Goal: Information Seeking & Learning: Learn about a topic

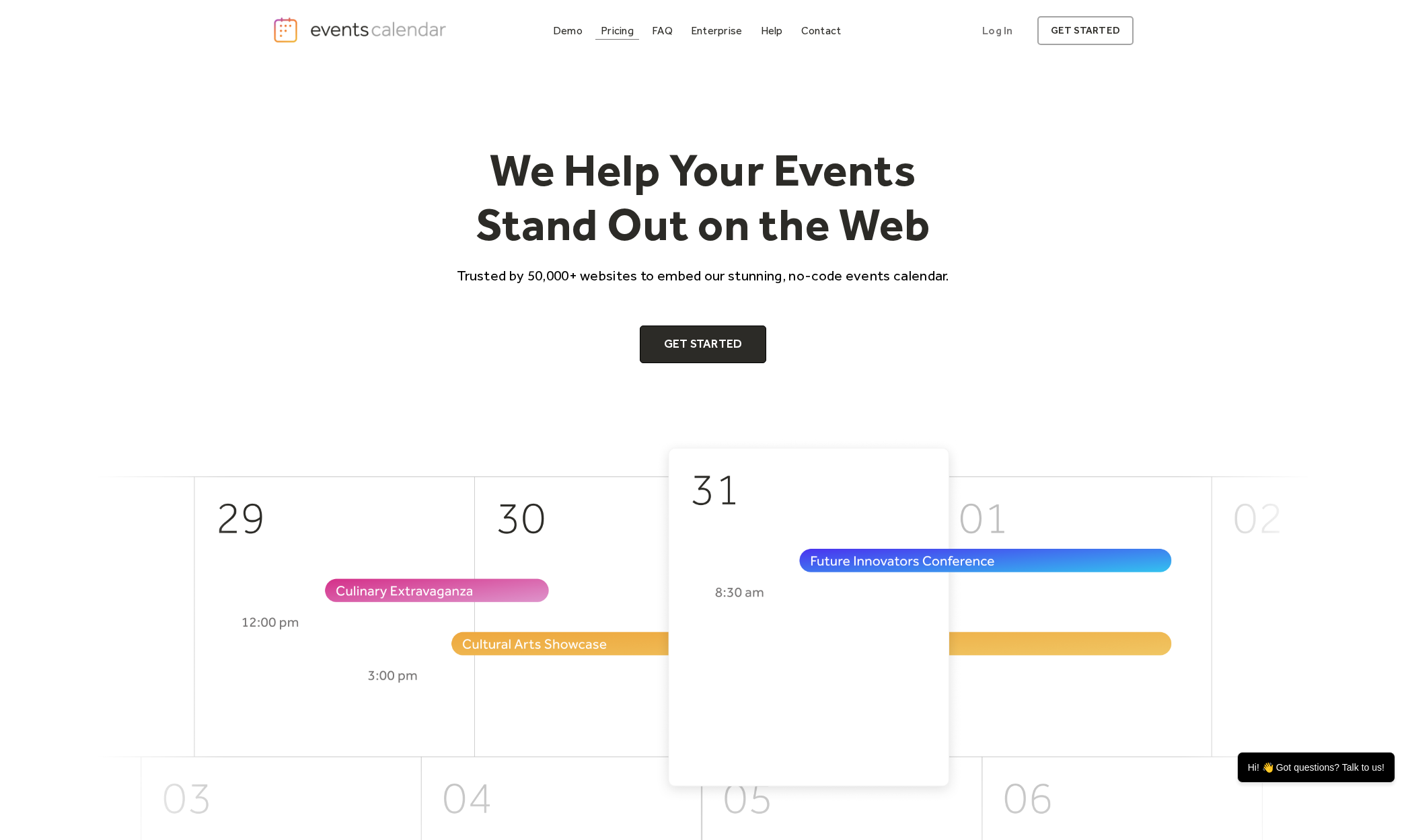
click at [604, 23] on link "Pricing" at bounding box center [617, 31] width 43 height 19
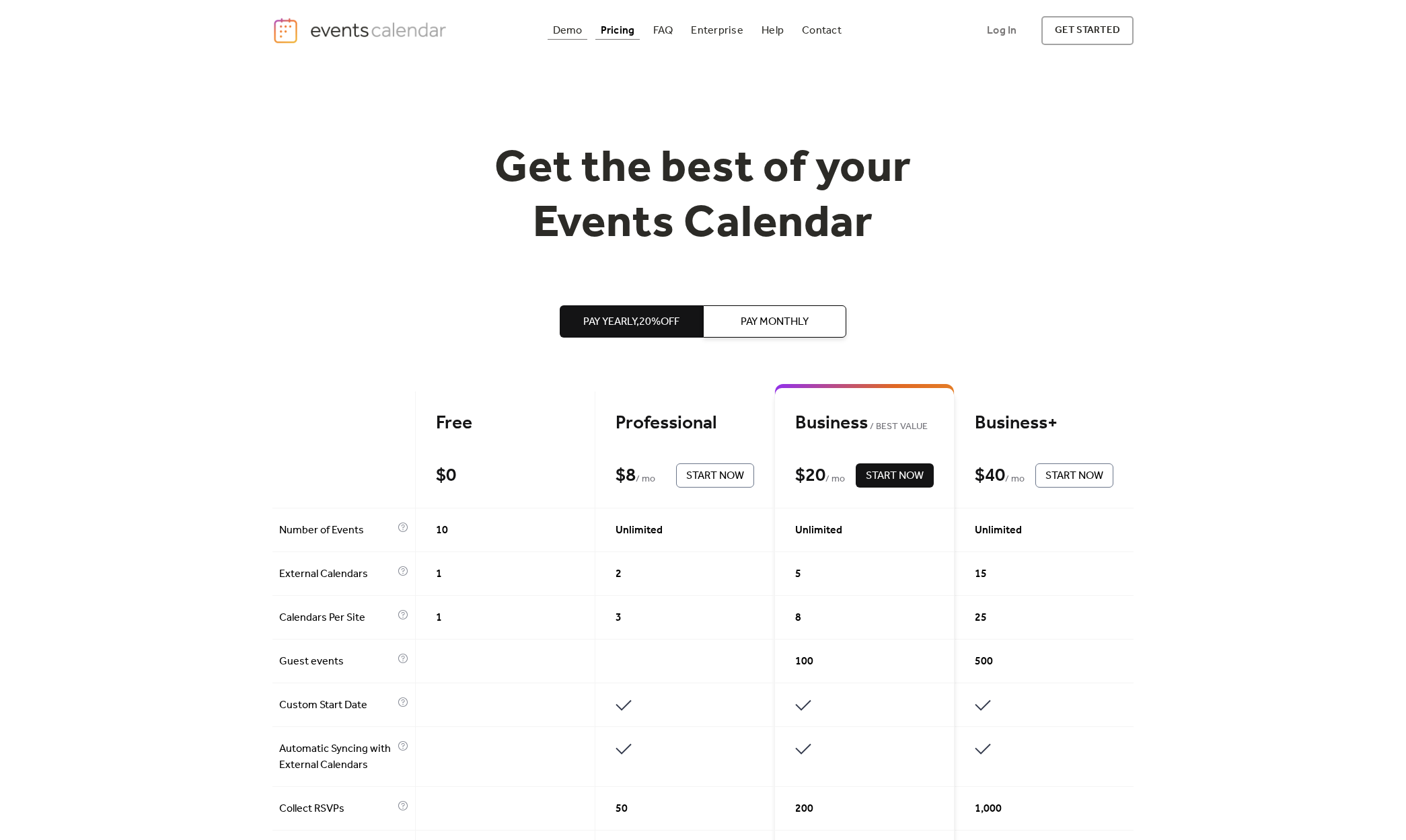
click at [560, 27] on div "Demo" at bounding box center [568, 31] width 30 height 7
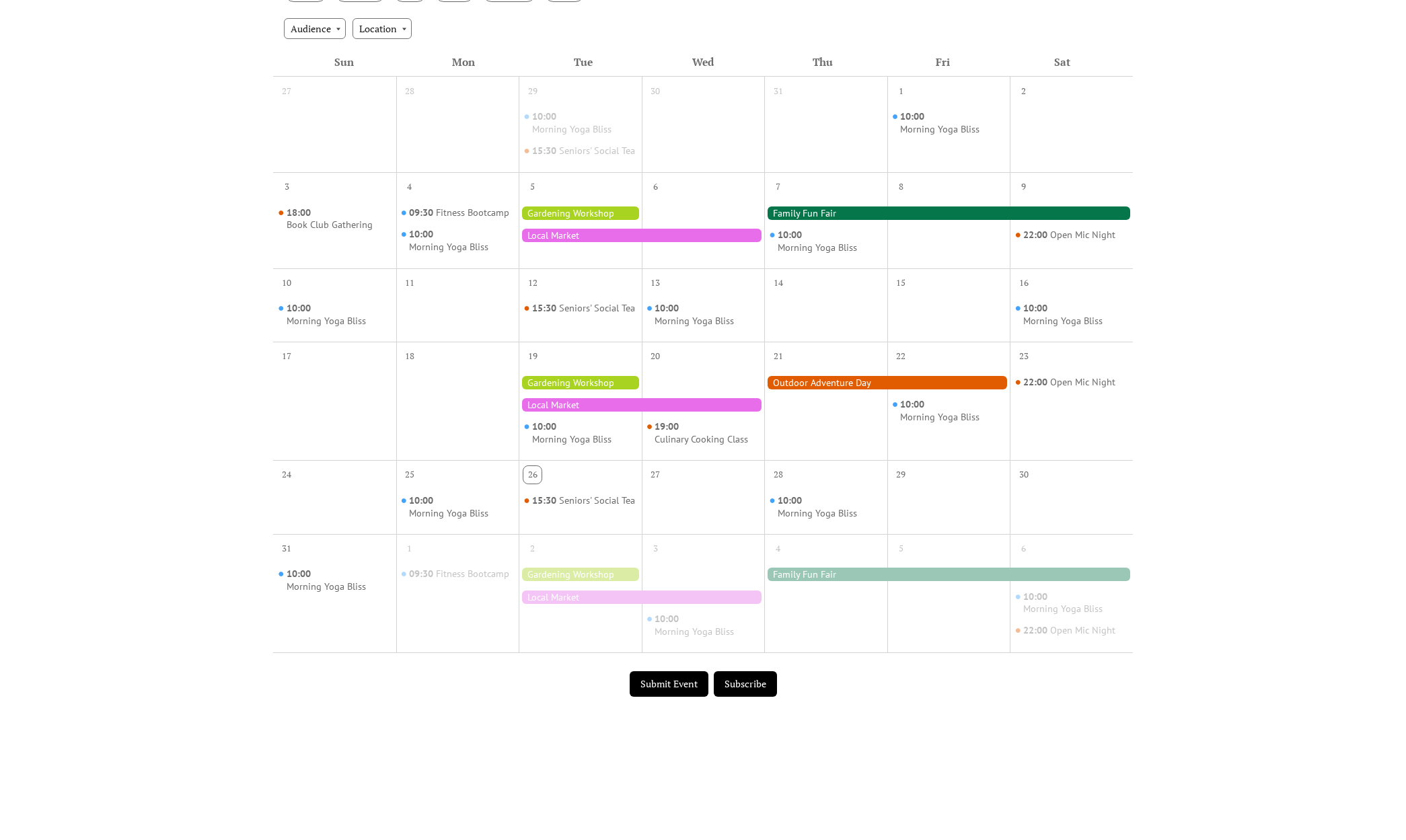
scroll to position [296, 0]
click at [562, 389] on div at bounding box center [579, 382] width 123 height 14
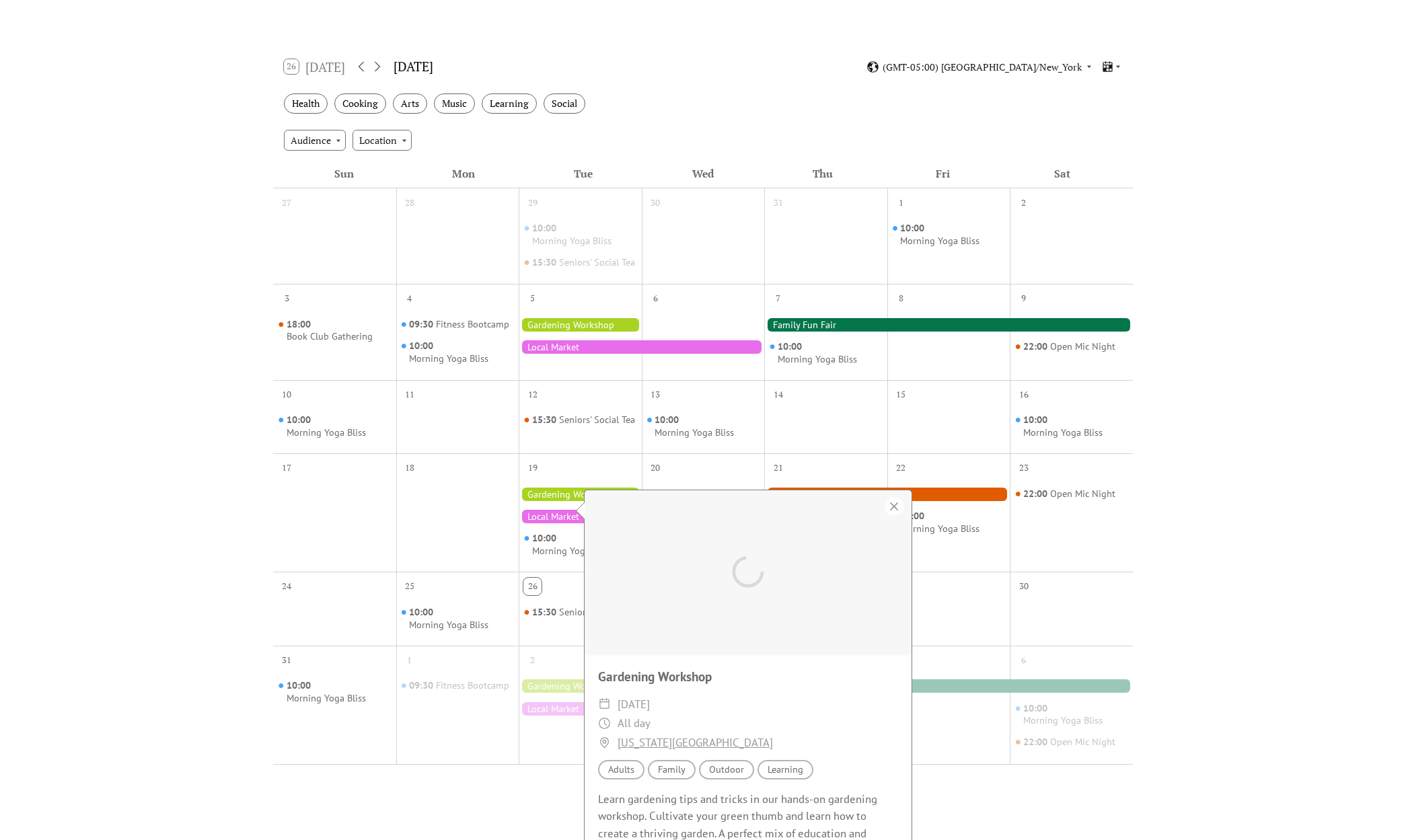
scroll to position [159, 0]
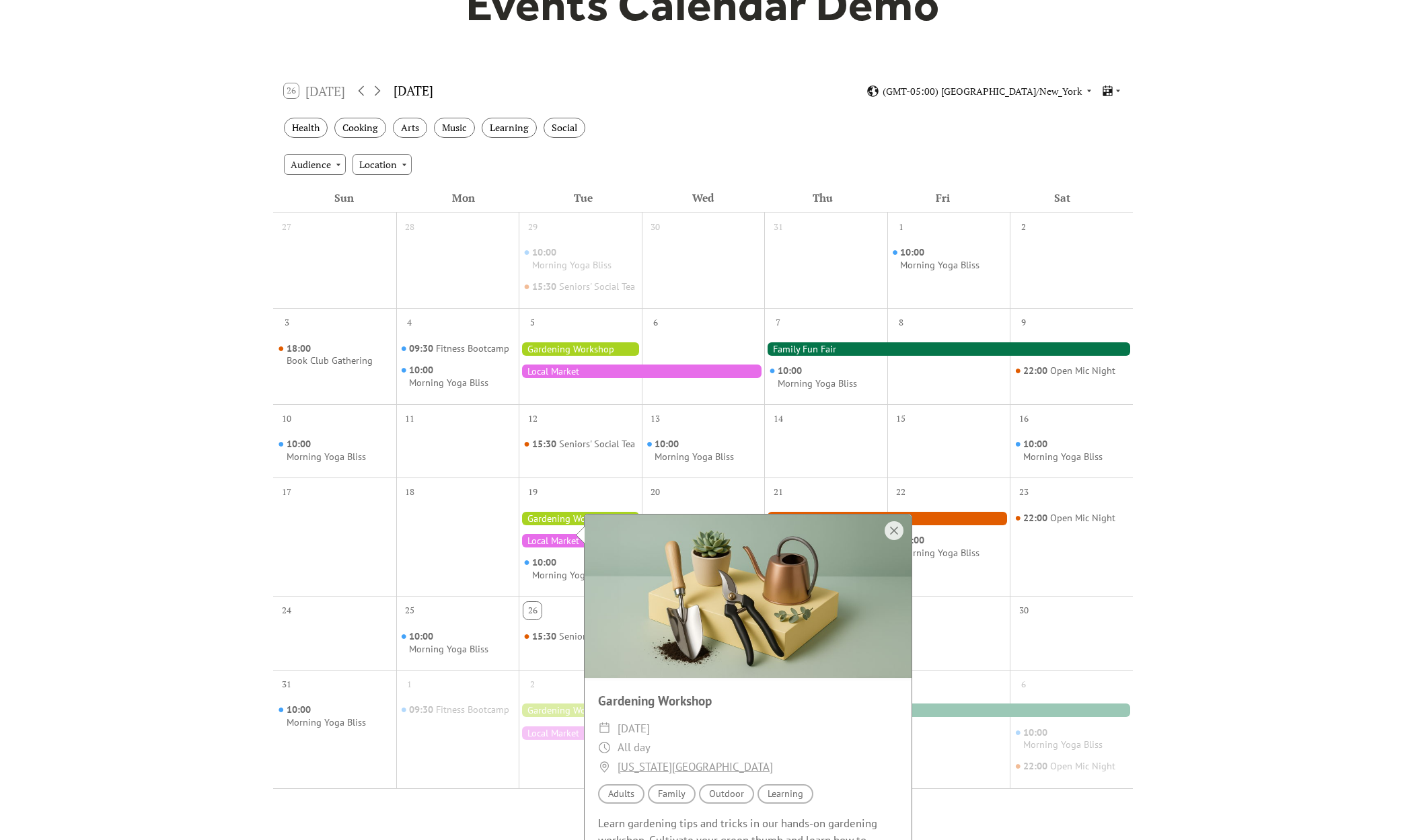
click at [748, 135] on div "Health Cooking Arts Music Learning Social" at bounding box center [703, 128] width 859 height 37
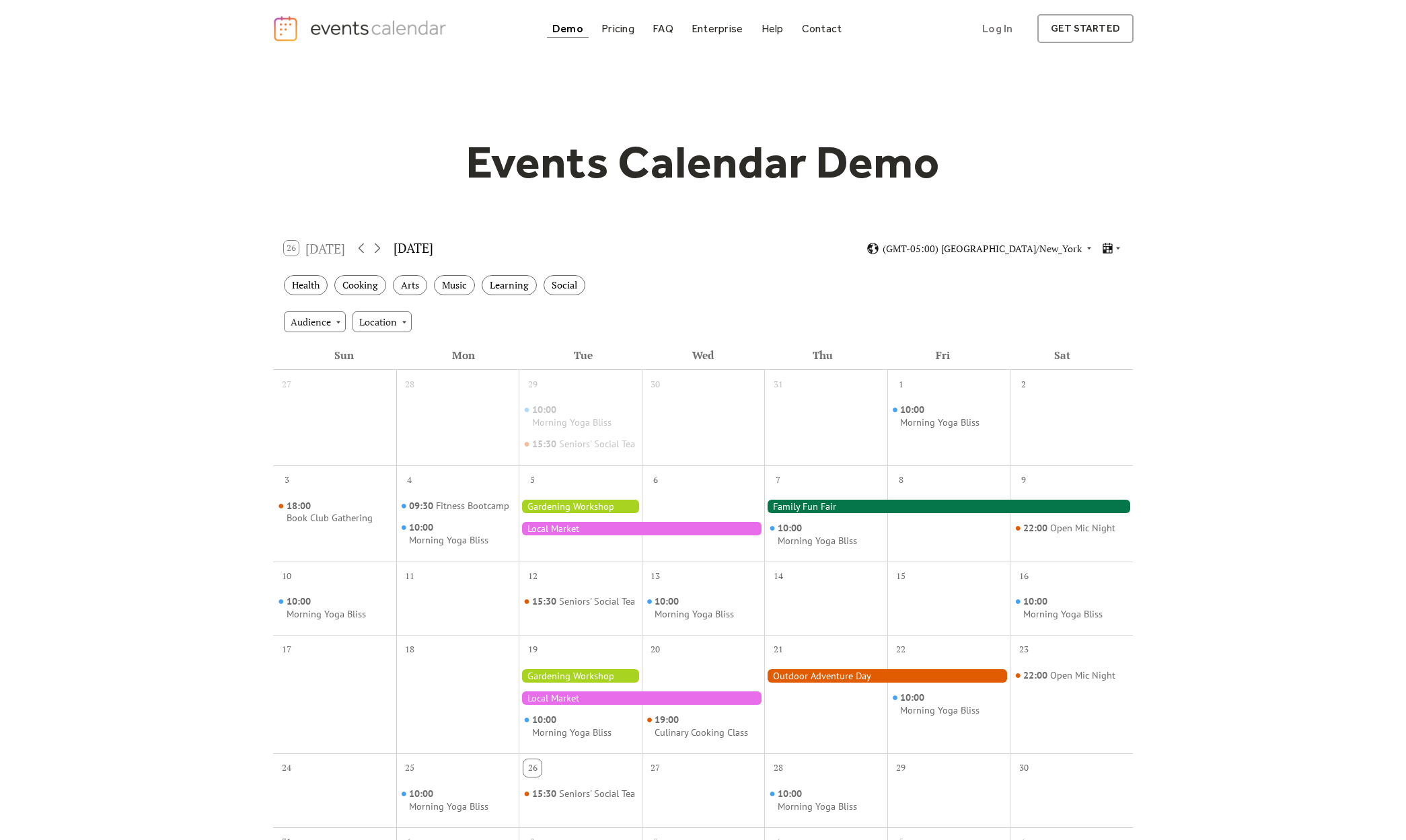
scroll to position [0, 0]
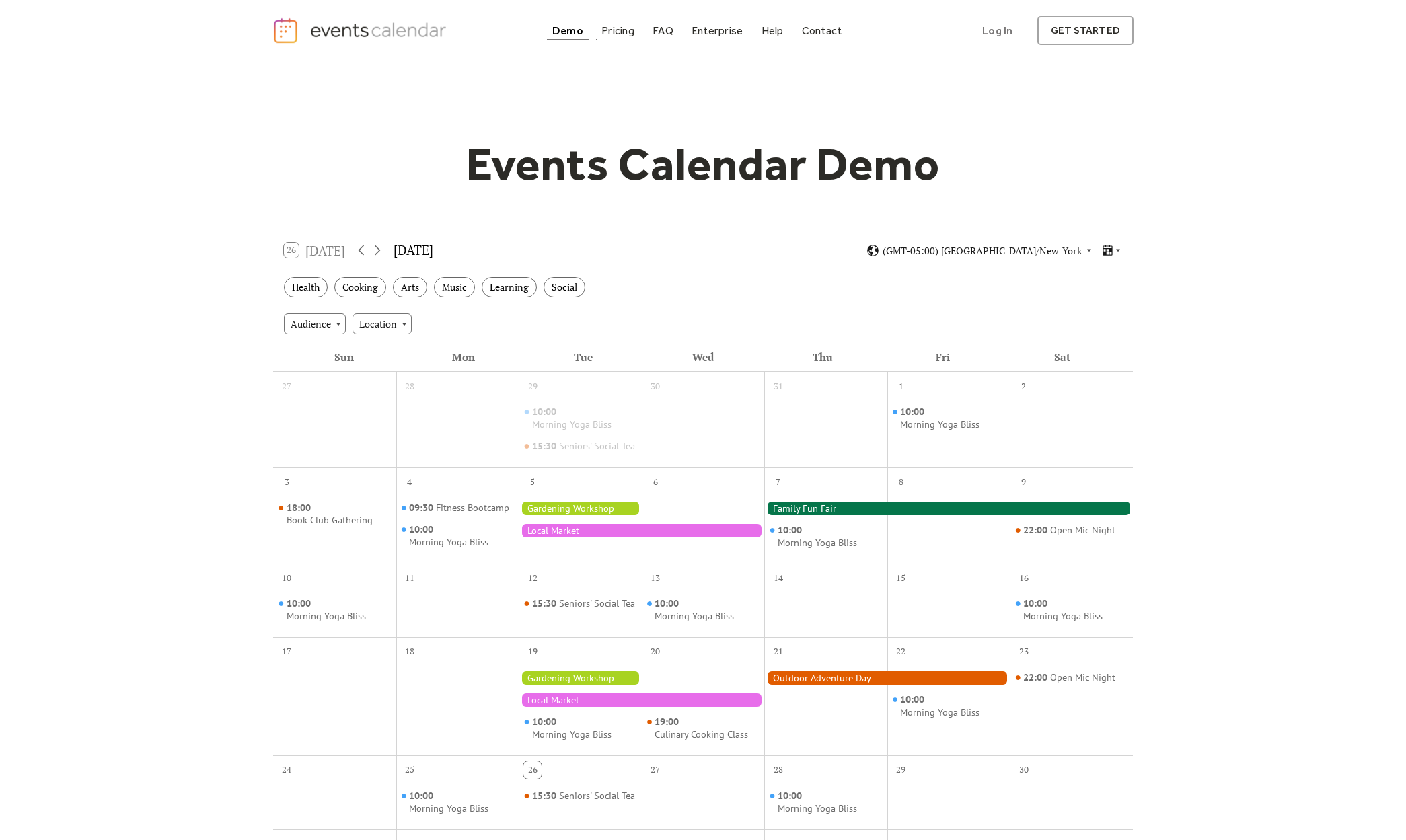
click at [454, 25] on div "Demo Pricing FAQ Enterprise Help Contact Log In Get Started Log In get started" at bounding box center [703, 31] width 861 height 29
click at [404, 28] on img "home" at bounding box center [361, 31] width 177 height 28
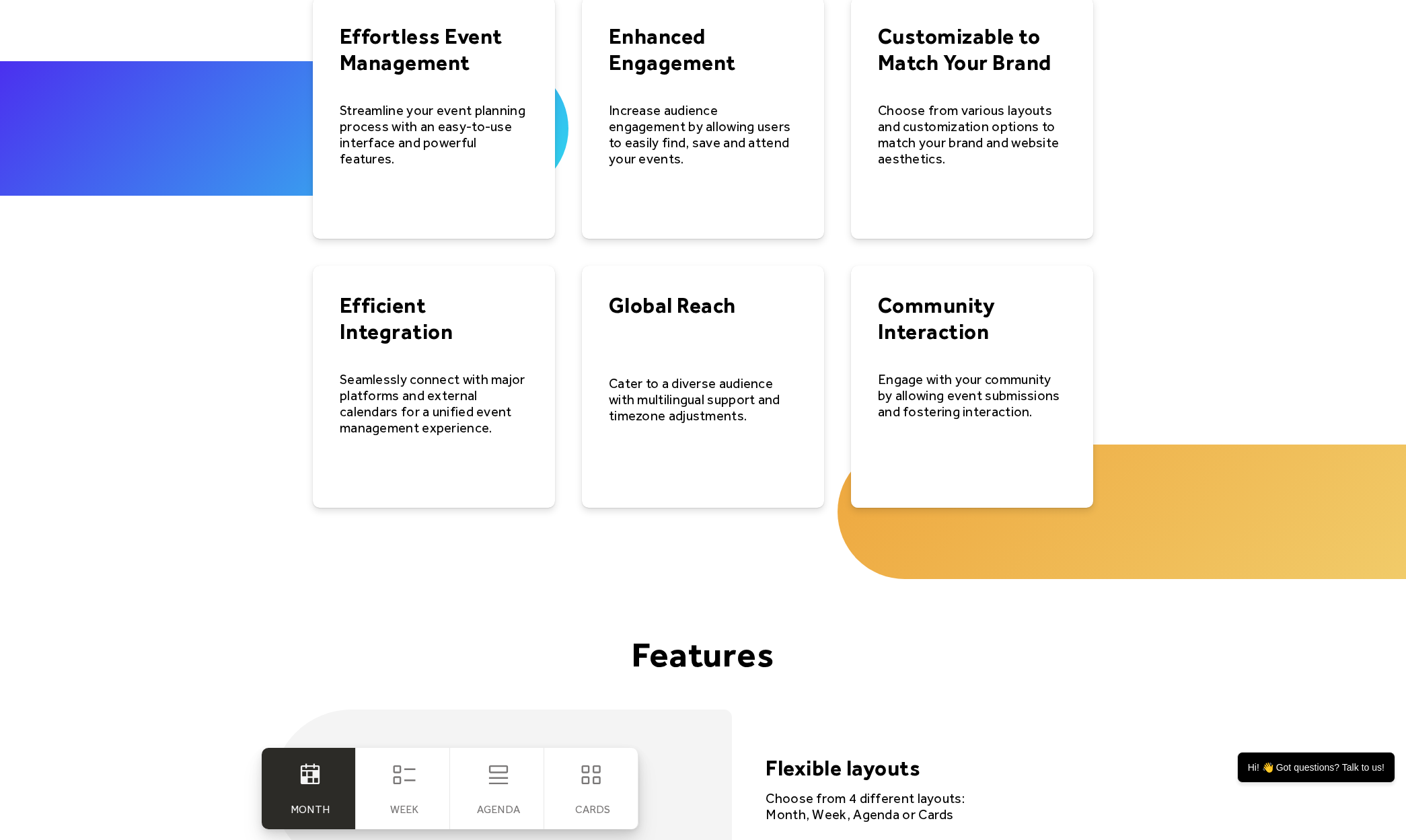
scroll to position [2473, 0]
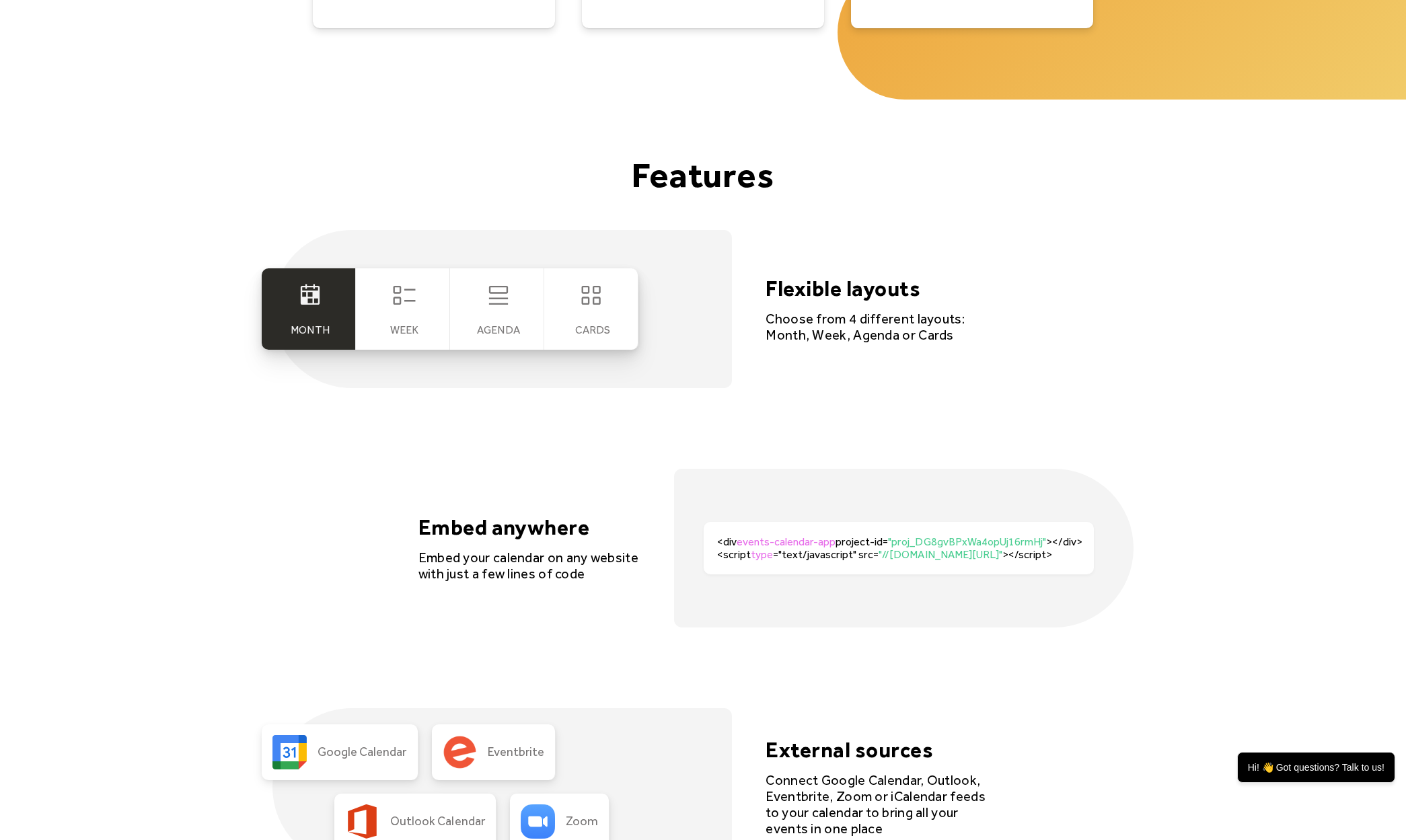
click at [462, 322] on div "Agenda" at bounding box center [497, 309] width 94 height 81
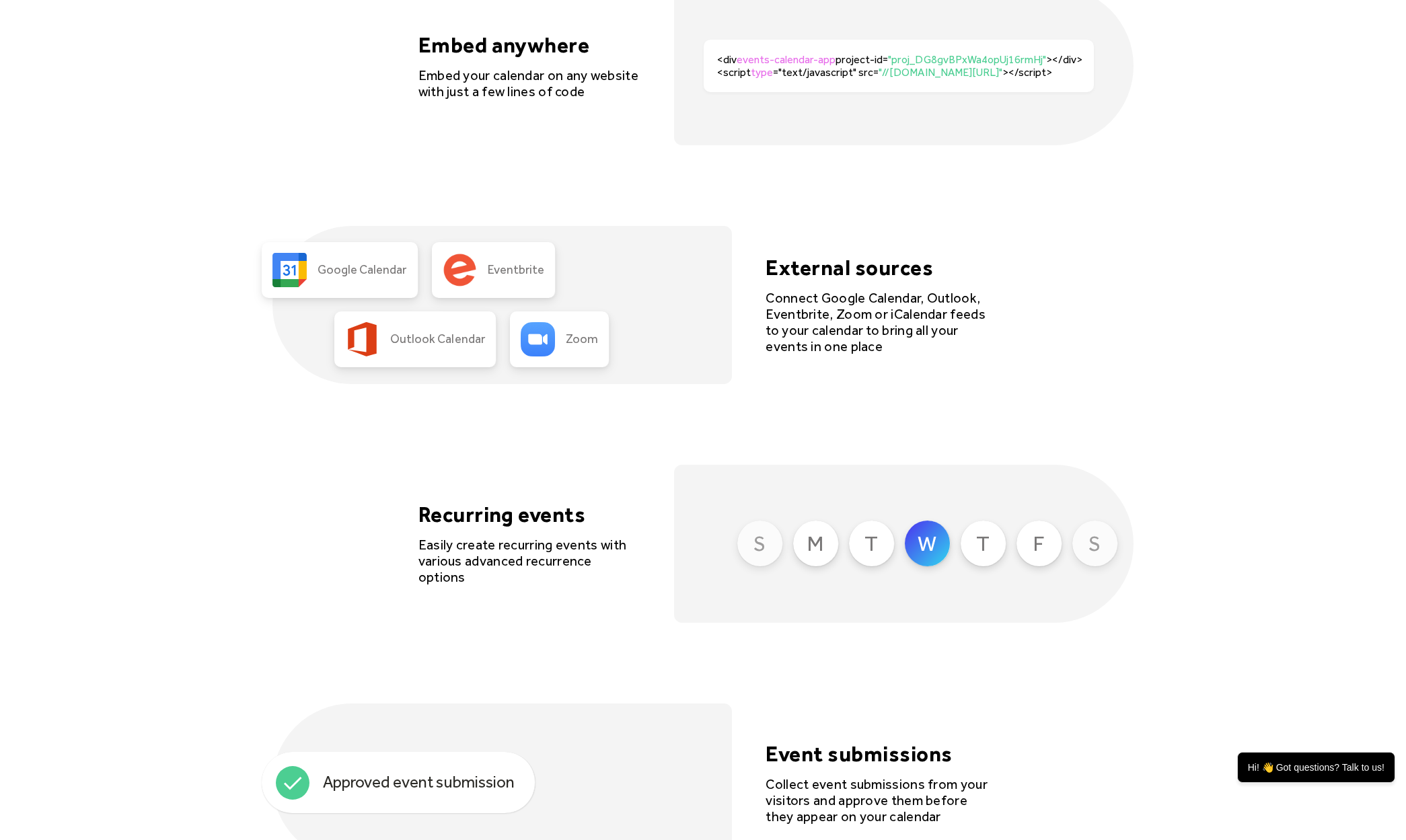
drag, startPoint x: 479, startPoint y: 273, endPoint x: 515, endPoint y: 320, distance: 59.2
click at [480, 274] on div "Eventbrite" at bounding box center [494, 270] width 124 height 56
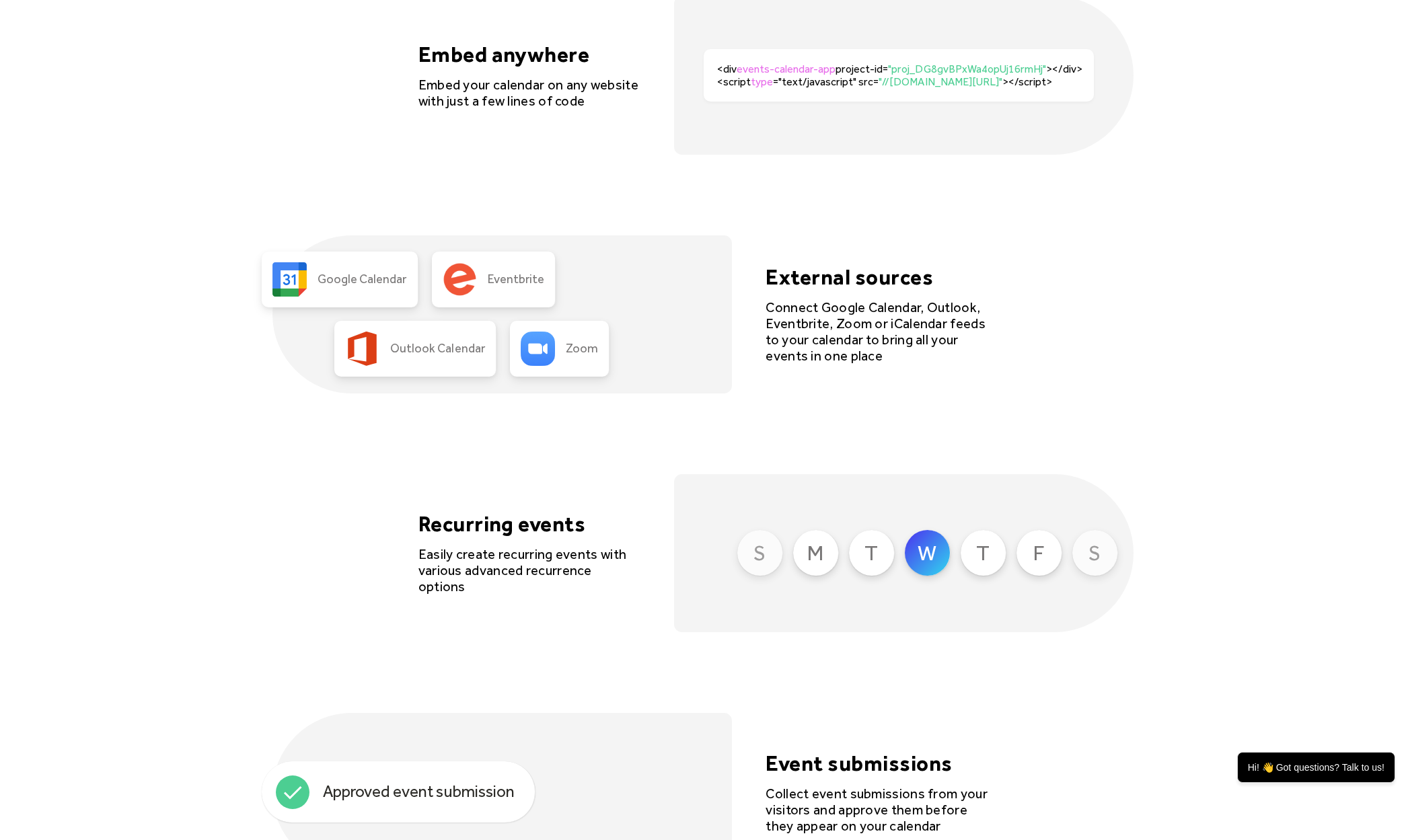
scroll to position [0, 0]
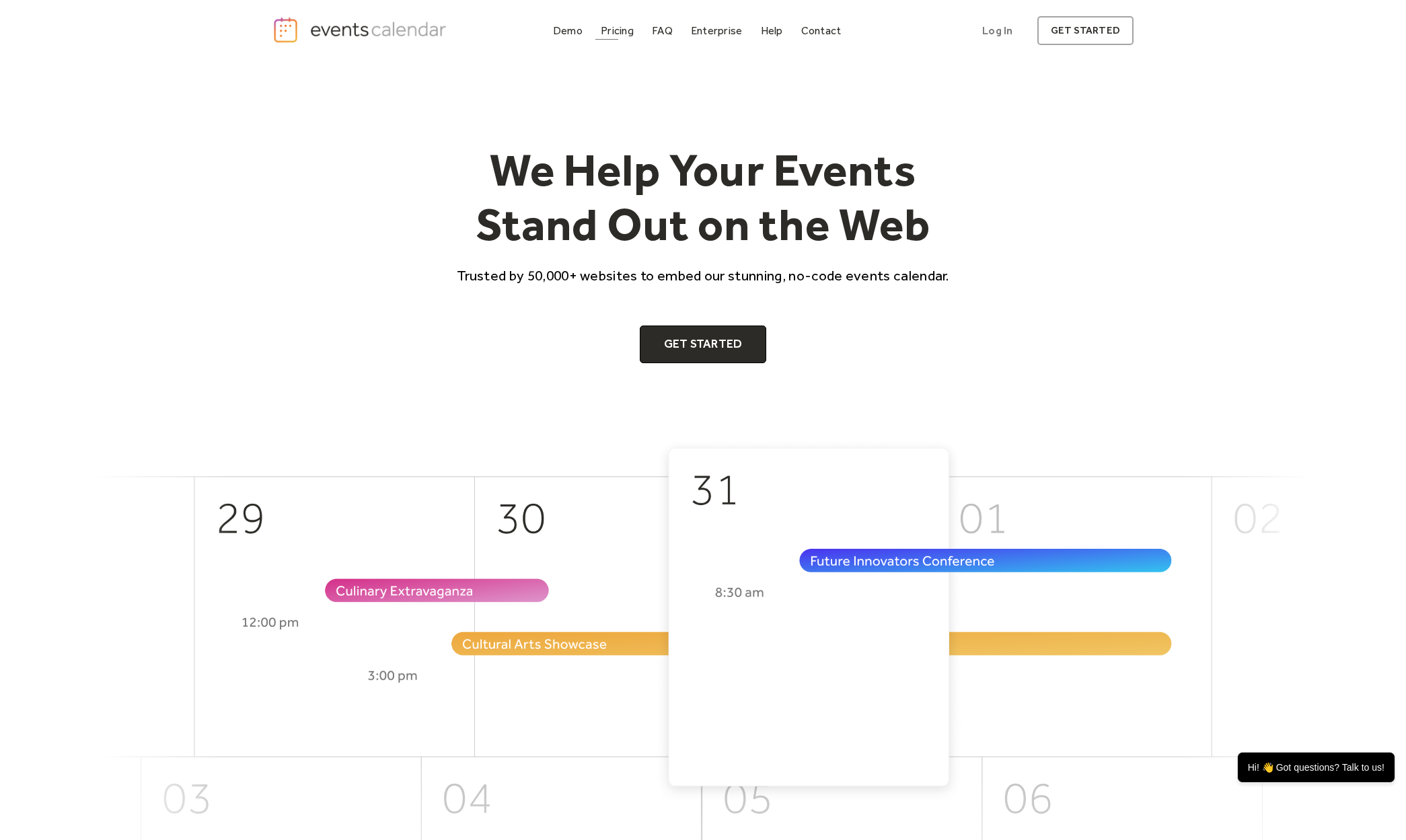
click at [616, 34] on div "Pricing" at bounding box center [617, 31] width 33 height 7
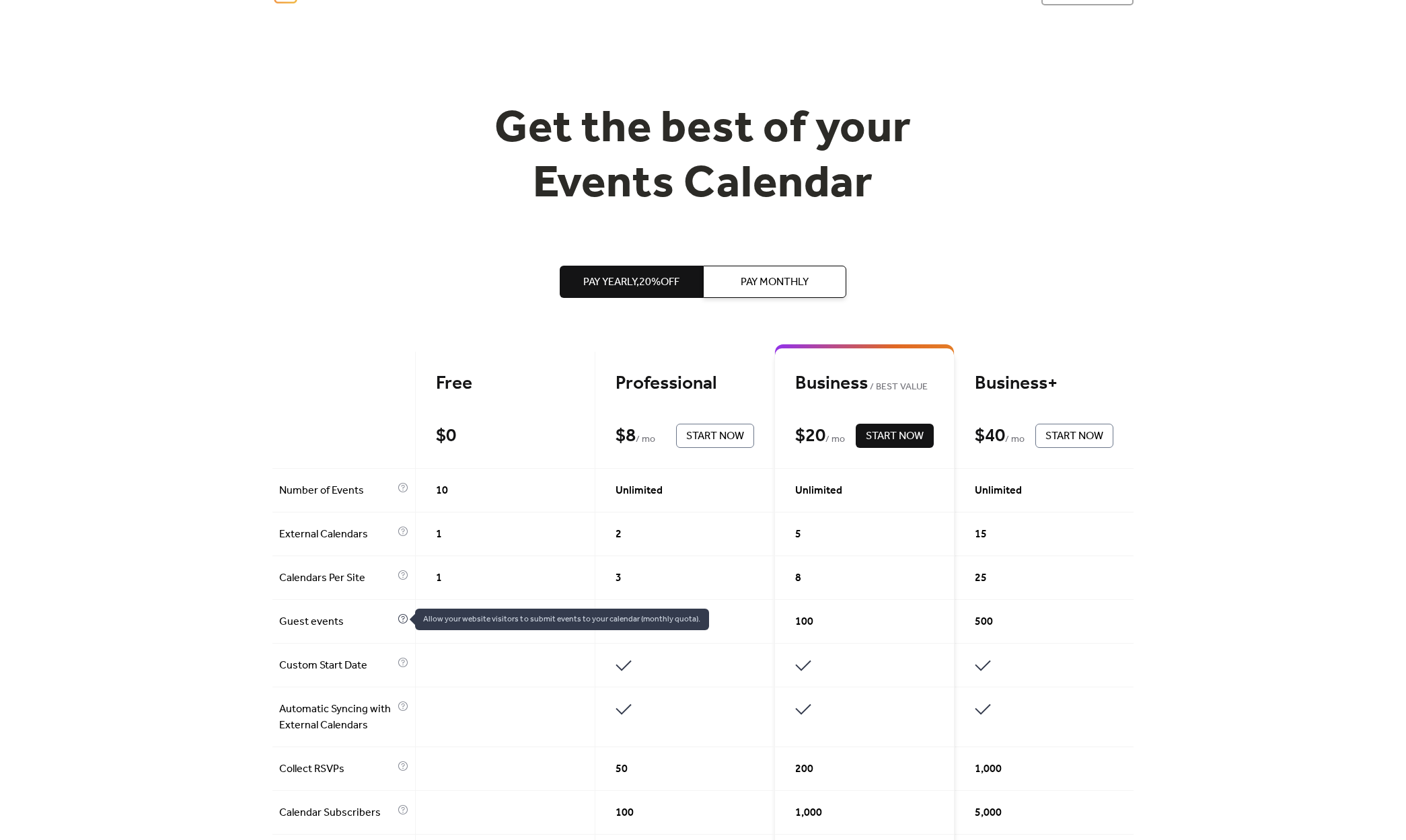
scroll to position [39, 0]
click at [397, 624] on icon at bounding box center [402, 619] width 11 height 11
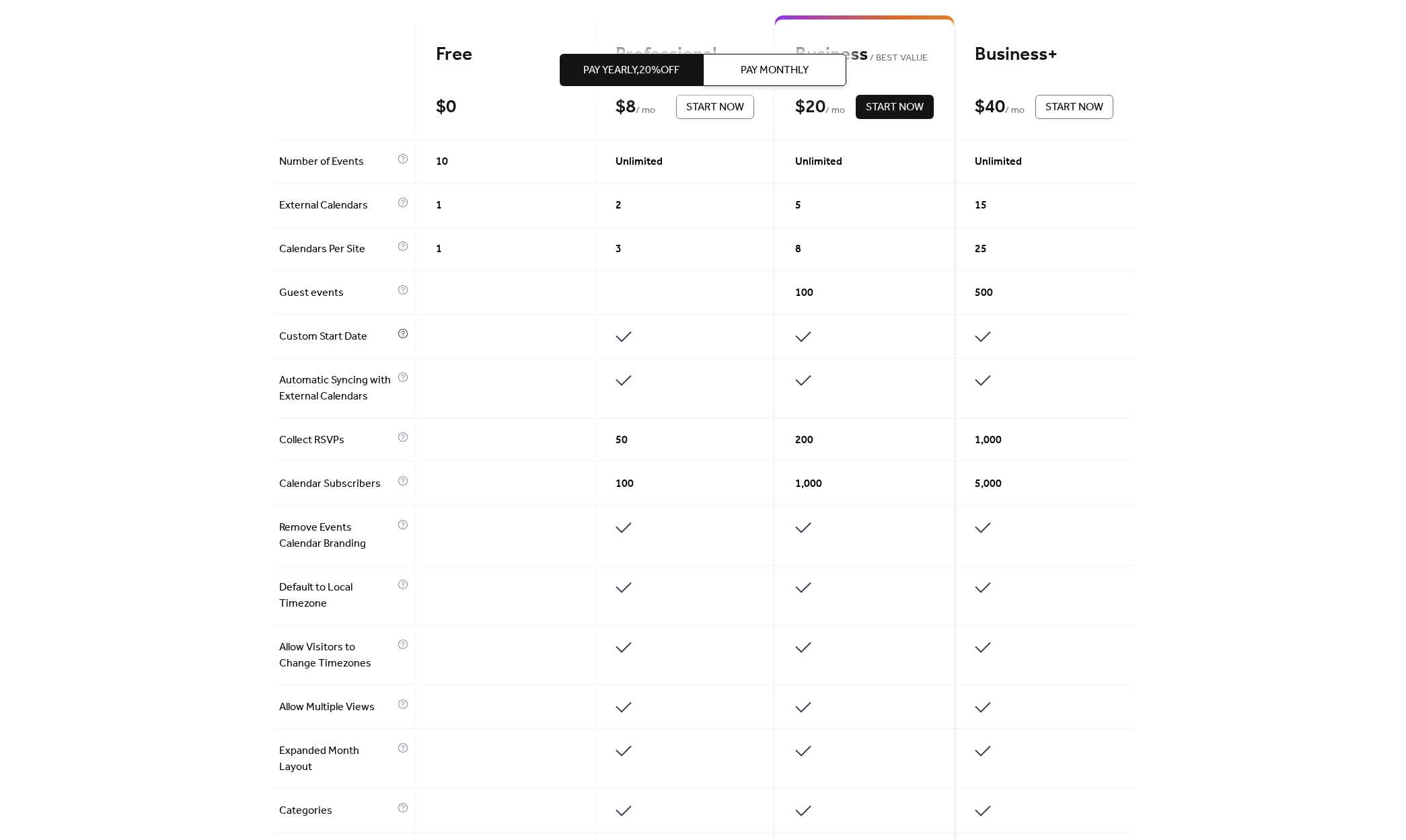
scroll to position [0, 0]
